Goal: Information Seeking & Learning: Find specific fact

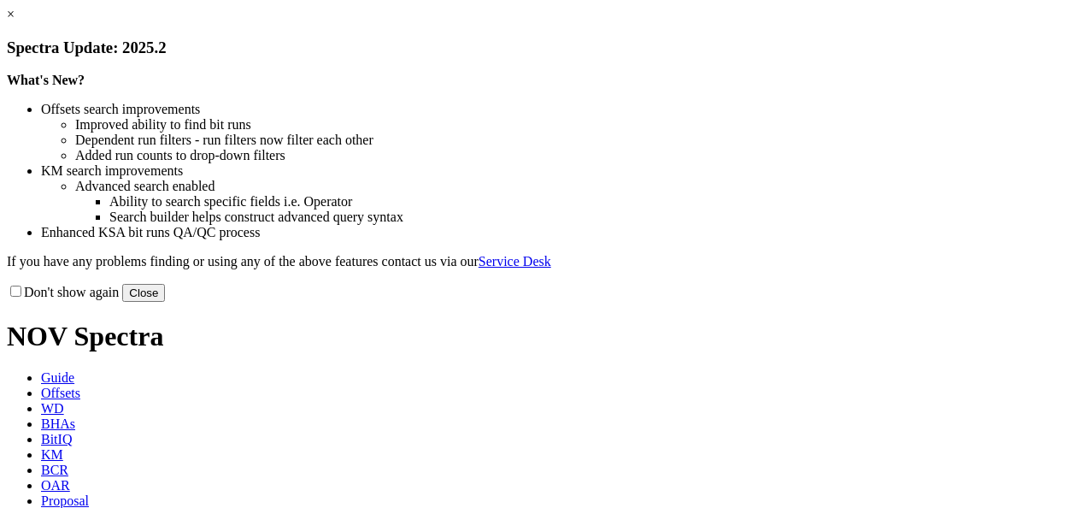
click at [15, 21] on link "×" at bounding box center [11, 14] width 8 height 15
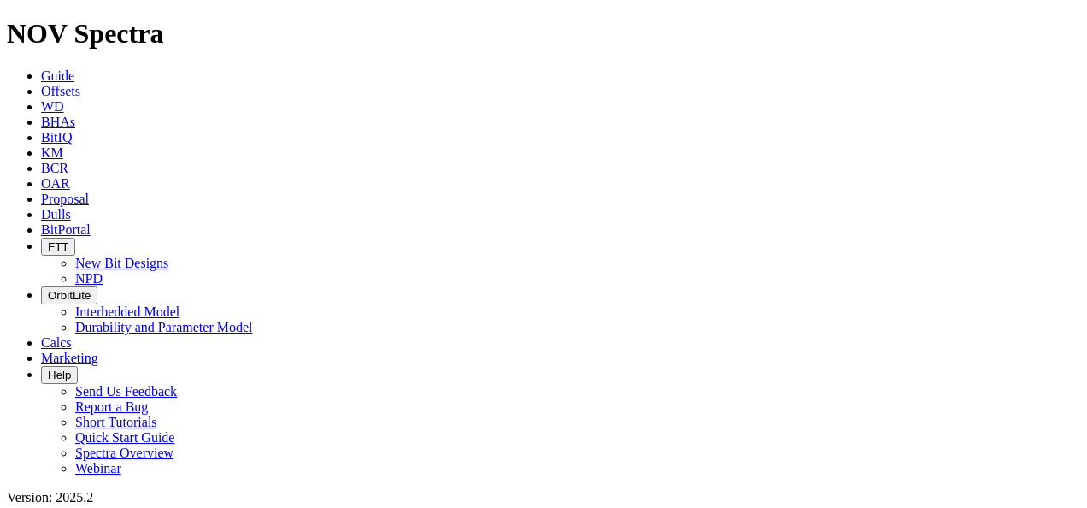
click at [79, 84] on span "Offsets" at bounding box center [60, 91] width 39 height 15
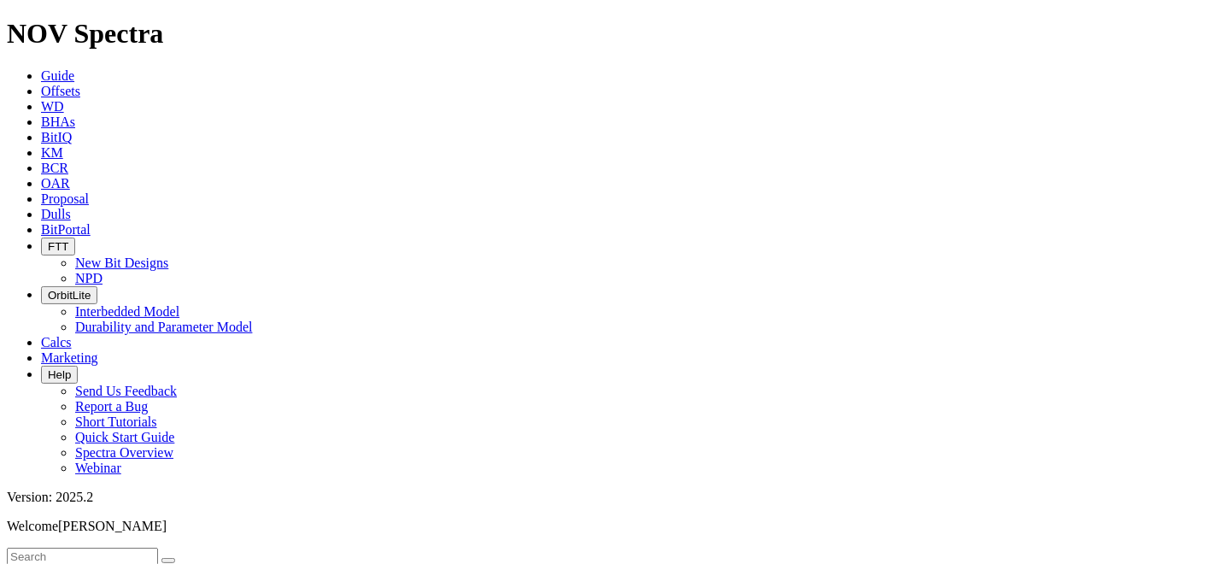
click at [81, 507] on input "text" at bounding box center [82, 557] width 151 height 18
click at [75, 507] on input "text" at bounding box center [82, 557] width 151 height 18
click at [185, 507] on icon "submit" at bounding box center [185, 560] width 0 height 0
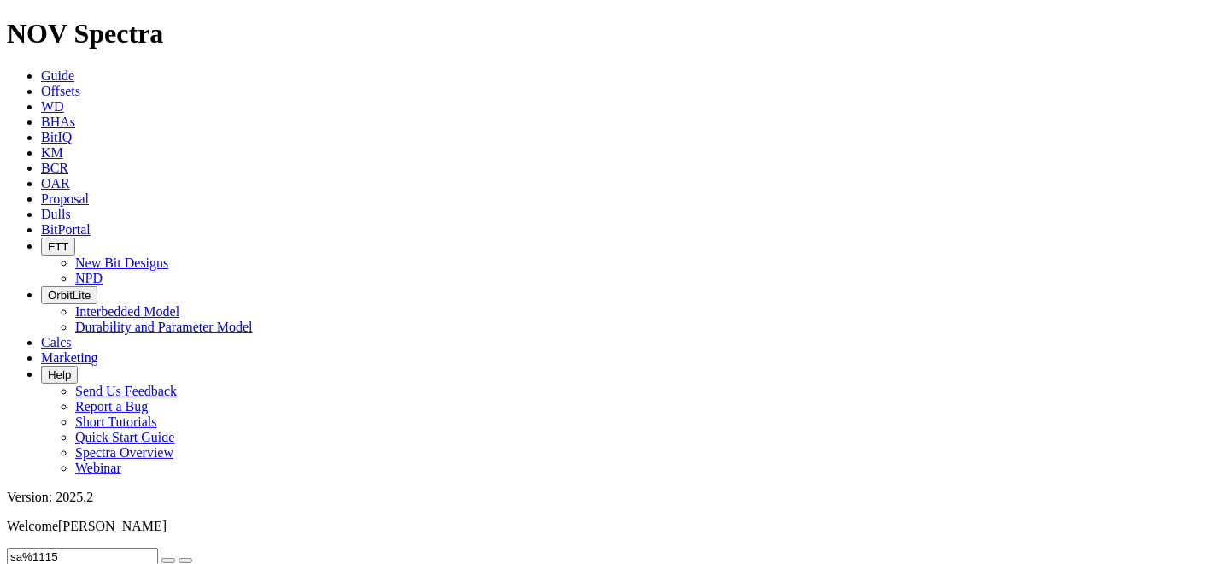
click at [44, 507] on input "sa%1115" at bounding box center [82, 557] width 151 height 18
type input "sa-1115"
click at [179, 507] on button "submit" at bounding box center [186, 560] width 14 height 5
click at [185, 507] on icon "submit" at bounding box center [185, 560] width 0 height 0
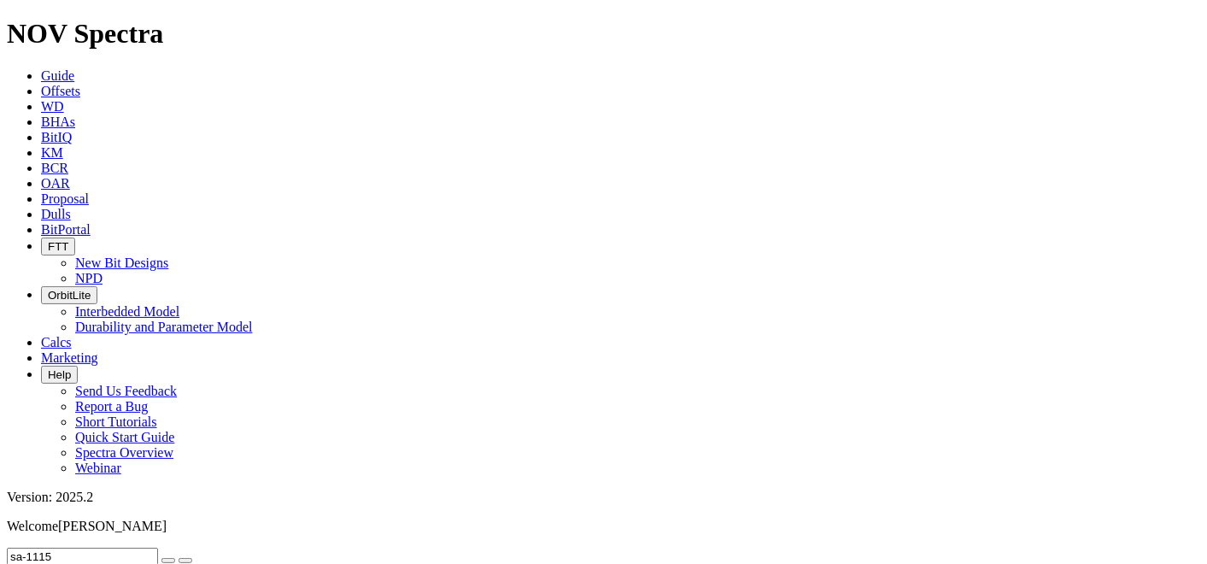
scroll to position [285, 0]
type input "9"
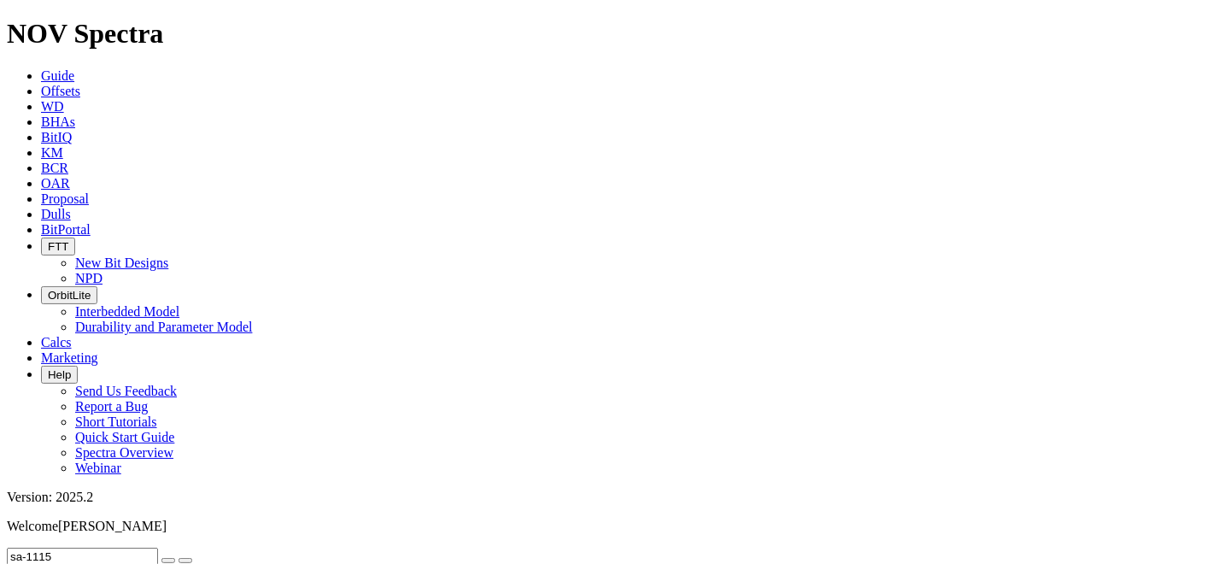
click at [185, 507] on icon "submit" at bounding box center [185, 560] width 0 height 0
